Goal: Check status

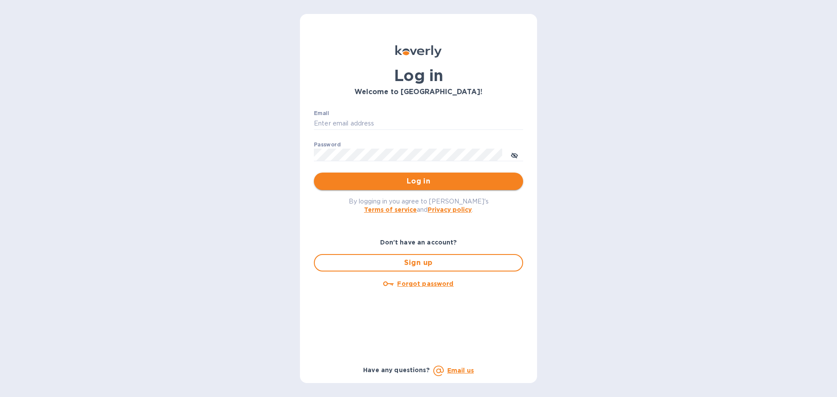
type input "[EMAIL_ADDRESS][DOMAIN_NAME]"
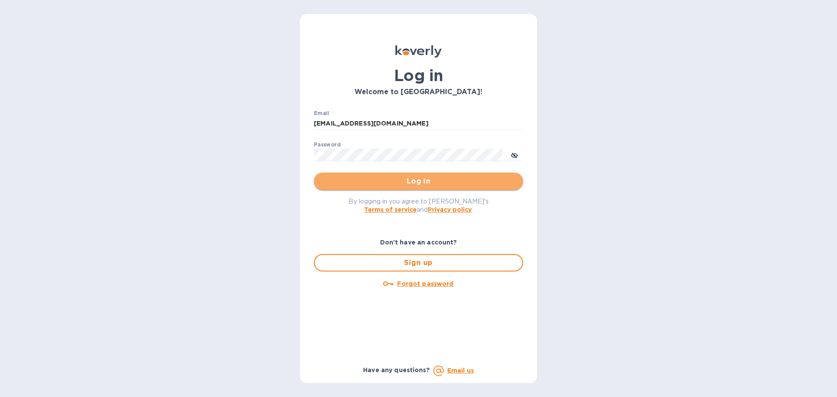
click at [429, 183] on span "Log in" at bounding box center [418, 181] width 195 height 10
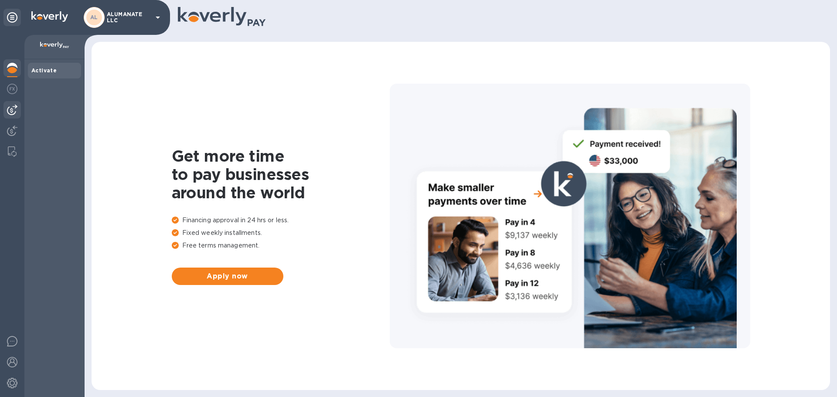
click at [9, 105] on img at bounding box center [12, 110] width 10 height 10
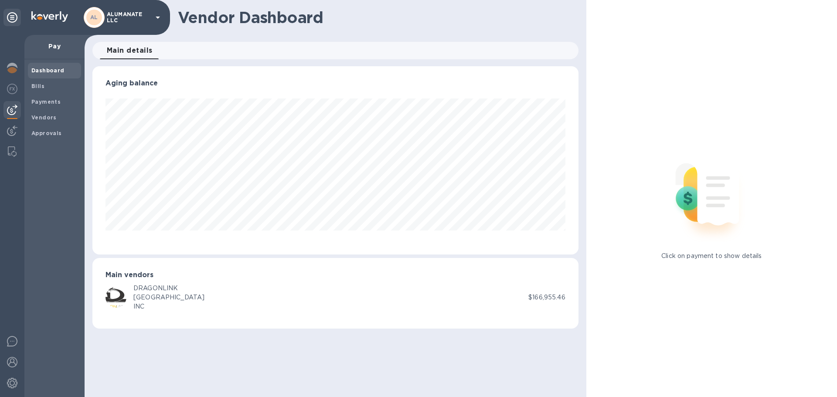
scroll to position [188, 486]
